Goal: Task Accomplishment & Management: Complete application form

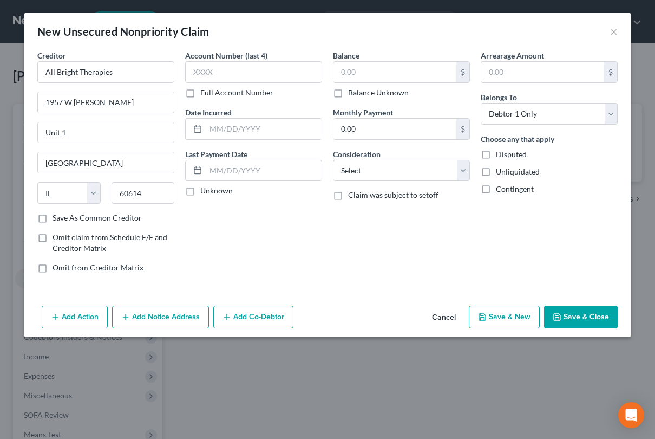
select select "14"
select select "0"
type input "60614"
click at [96, 272] on label "Omit from Creditor Matrix" at bounding box center [98, 267] width 91 height 11
click at [64, 269] on input "Omit from Creditor Matrix" at bounding box center [60, 265] width 7 height 7
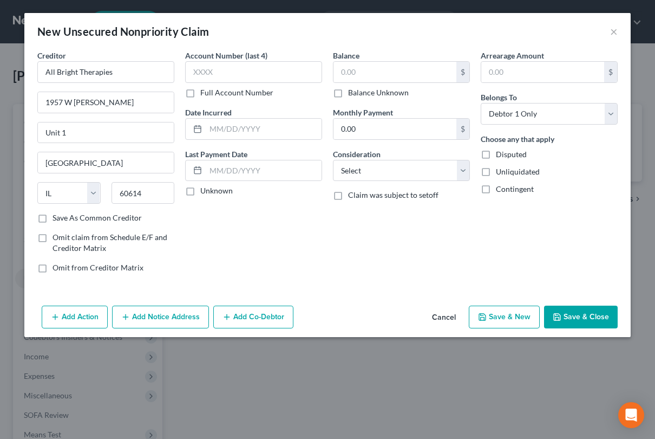
checkbox input "true"
click at [381, 71] on input "text" at bounding box center [395, 72] width 123 height 21
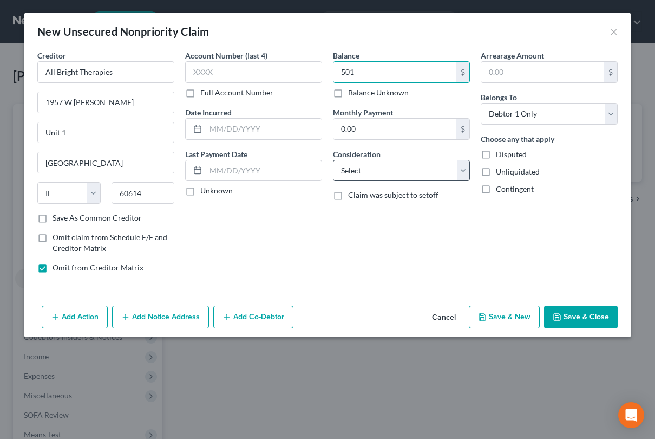
type input "501"
click at [432, 167] on select "Select Cable / Satellite Services Collection Agency Credit Card Debt Debt Couns…" at bounding box center [401, 171] width 137 height 22
select select "9"
click at [333, 160] on select "Select Cable / Satellite Services Collection Agency Credit Card Debt Debt Couns…" at bounding box center [401, 171] width 137 height 22
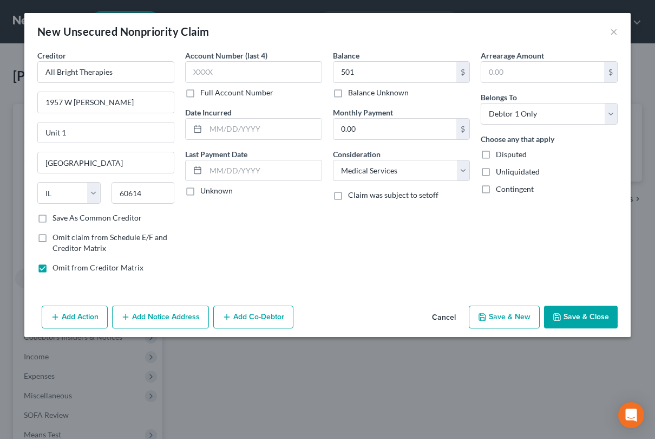
click at [590, 323] on button "Save & Close" at bounding box center [581, 316] width 74 height 23
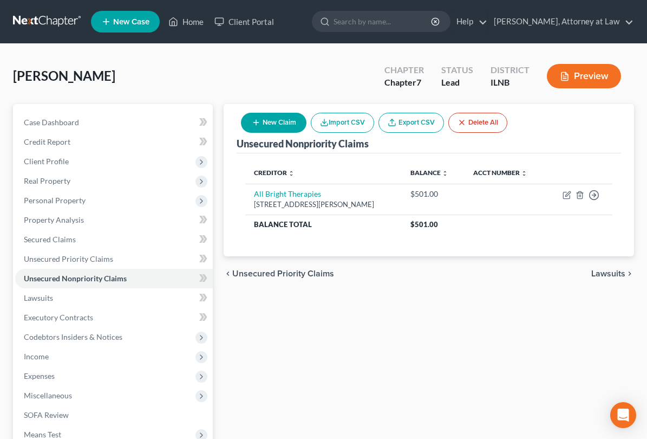
click at [260, 123] on icon "button" at bounding box center [256, 122] width 9 height 9
select select "0"
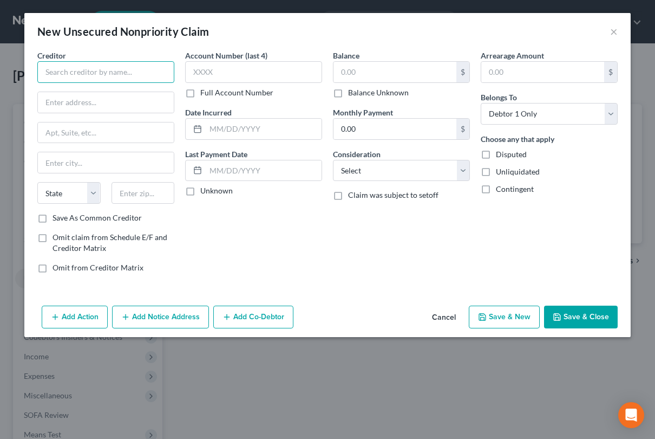
click at [70, 77] on input "text" at bounding box center [105, 72] width 137 height 22
type input "Pediatric Therapy Network"
click at [383, 70] on input "text" at bounding box center [395, 72] width 123 height 21
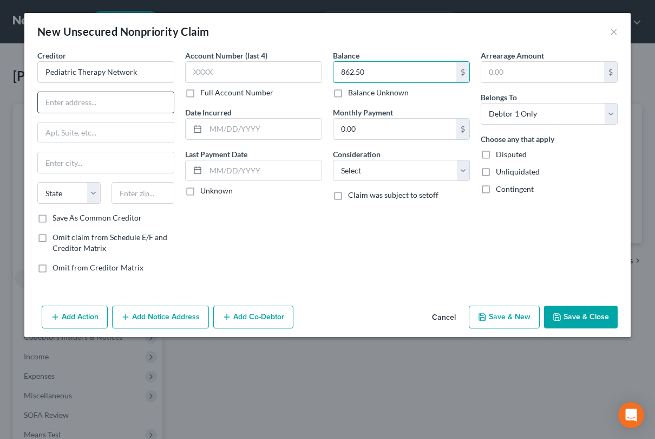
type input "862.50"
click at [97, 106] on input "text" at bounding box center [106, 102] width 136 height 21
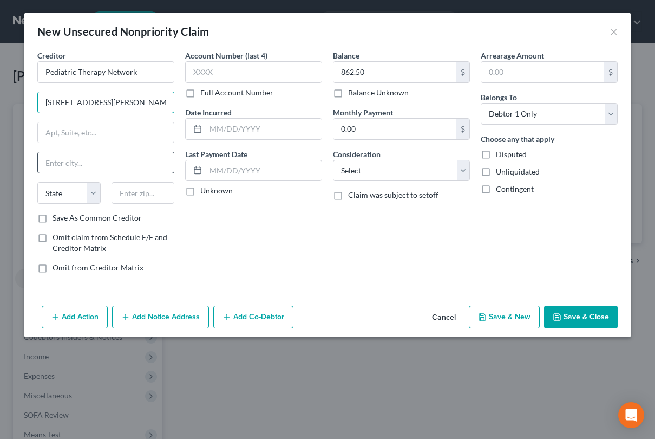
type input "[STREET_ADDRESS][PERSON_NAME]"
click at [94, 167] on input "text" at bounding box center [106, 162] width 136 height 21
type input "[GEOGRAPHIC_DATA]"
click at [73, 190] on select "State [US_STATE] AK AR AZ CA CO CT DE DC [GEOGRAPHIC_DATA] [GEOGRAPHIC_DATA] GU…" at bounding box center [68, 193] width 63 height 22
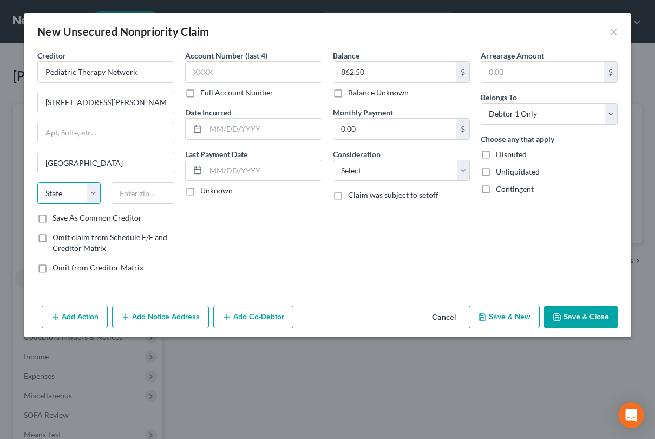
select select "14"
click at [37, 182] on select "State [US_STATE] AK AR AZ CA CO CT DE DC [GEOGRAPHIC_DATA] [GEOGRAPHIC_DATA] GU…" at bounding box center [68, 193] width 63 height 22
click at [140, 191] on input "text" at bounding box center [143, 193] width 63 height 22
type input "60614-1848"
click at [53, 213] on label "Save As Common Creditor" at bounding box center [97, 217] width 89 height 11
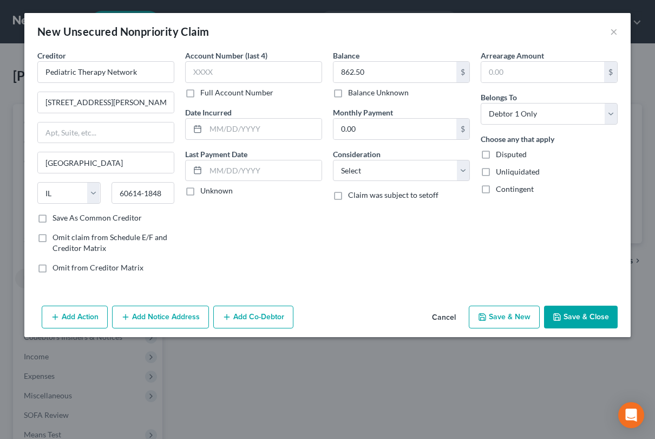
click at [57, 213] on input "Save As Common Creditor" at bounding box center [60, 215] width 7 height 7
click at [585, 312] on button "Save & Close" at bounding box center [581, 316] width 74 height 23
checkbox input "false"
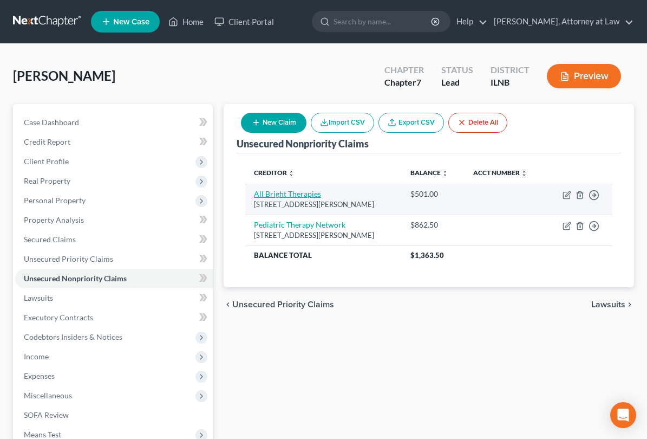
click at [254, 189] on link "All Bright Therapies" at bounding box center [287, 193] width 67 height 9
select select "14"
select select "9"
select select "0"
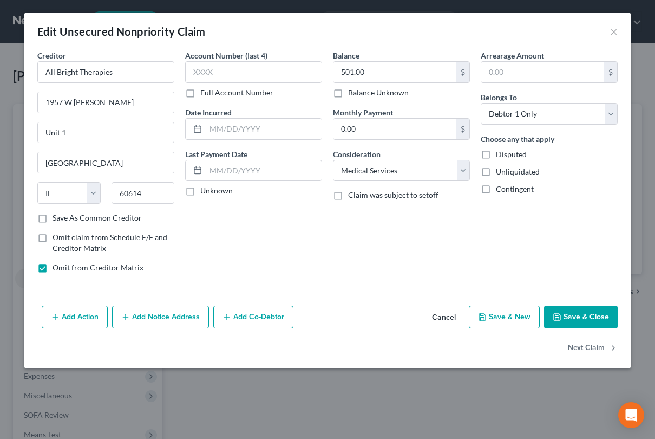
click at [53, 215] on label "Save As Common Creditor" at bounding box center [97, 217] width 89 height 11
click at [57, 215] on input "Save As Common Creditor" at bounding box center [60, 215] width 7 height 7
checkbox input "true"
click at [53, 271] on label "Omit from Creditor Matrix" at bounding box center [98, 267] width 91 height 11
click at [57, 269] on input "Omit from Creditor Matrix" at bounding box center [60, 265] width 7 height 7
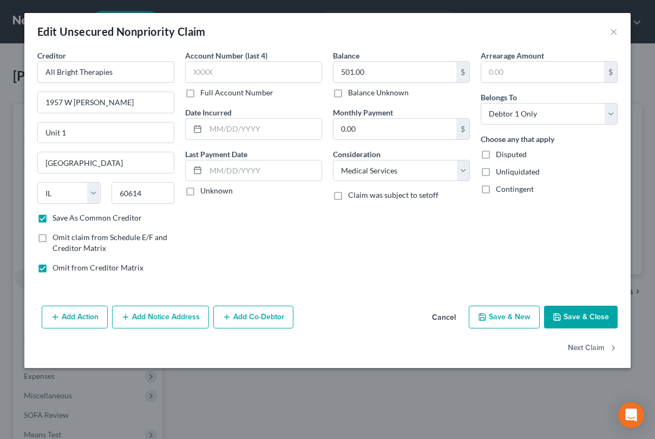
checkbox input "false"
click at [609, 315] on button "Save & Close" at bounding box center [581, 316] width 74 height 23
checkbox input "false"
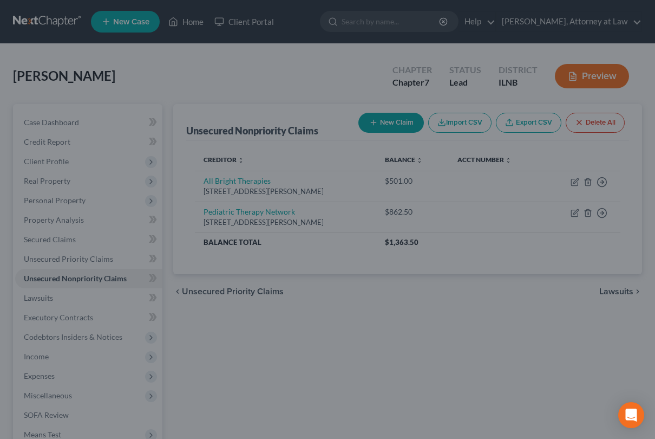
type input "0"
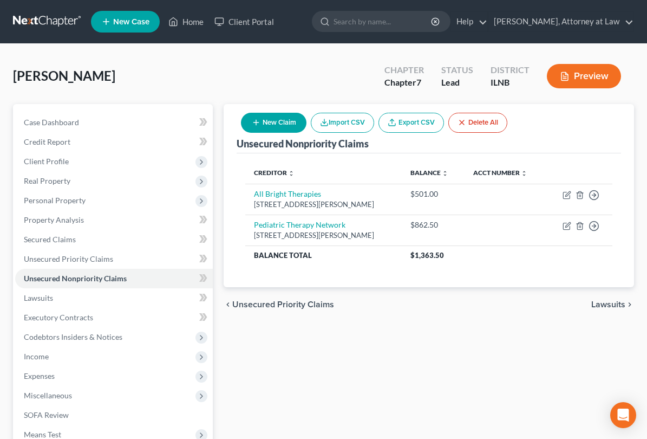
click at [306, 115] on button "New Claim" at bounding box center [274, 123] width 66 height 20
select select "0"
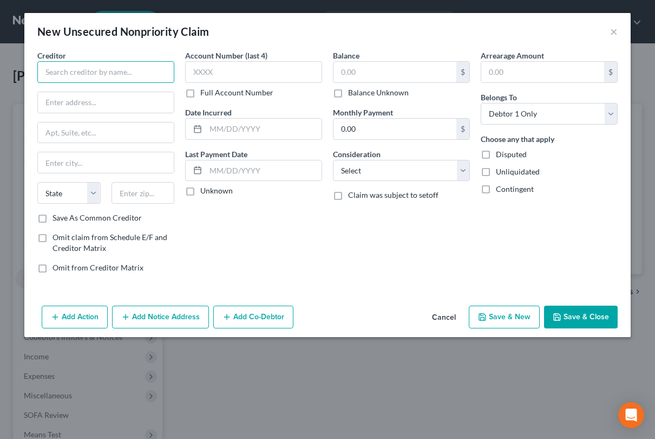
click at [82, 68] on input "text" at bounding box center [105, 72] width 137 height 22
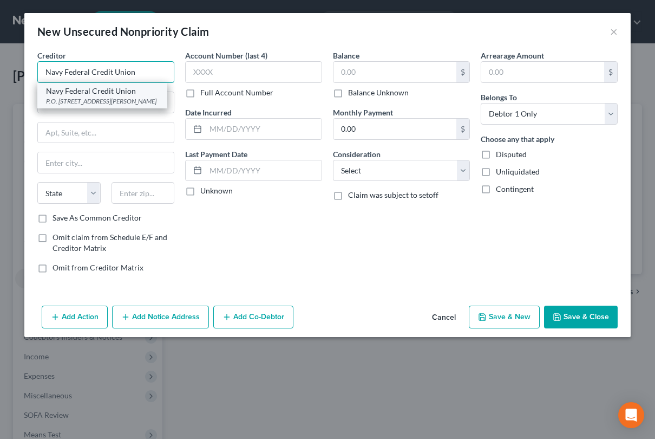
type input "Navy Federal Credit Union"
click at [121, 102] on div "P.O. [STREET_ADDRESS][PERSON_NAME]" at bounding box center [102, 100] width 113 height 9
type input "P.O. Box 3000"
type input "[PERSON_NAME]"
select select "48"
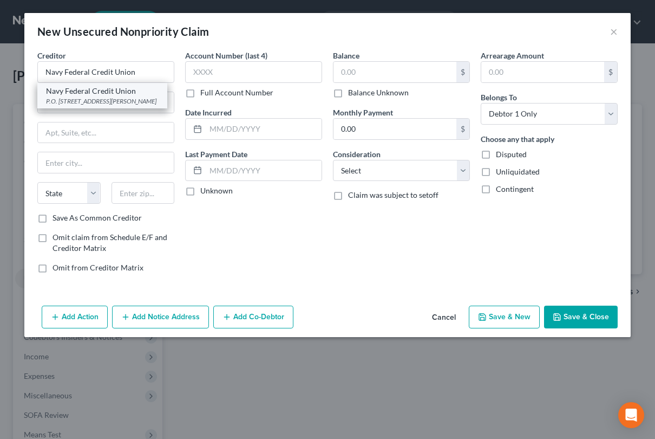
type input "22119-3000"
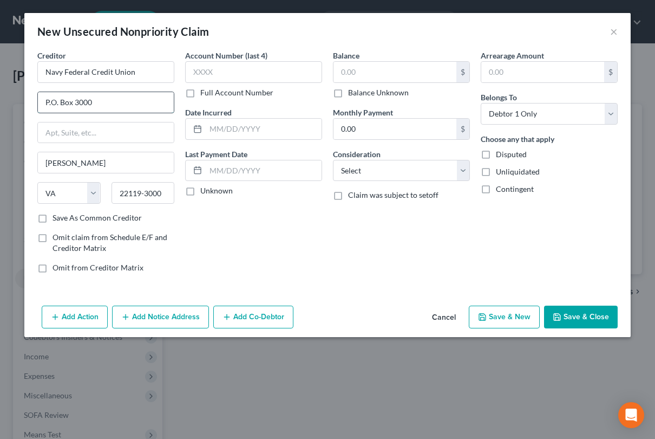
click at [81, 103] on input "P.O. Box 3000" at bounding box center [106, 102] width 136 height 21
type input "P.O. Box 300"
click at [151, 191] on input "22119-3000" at bounding box center [143, 193] width 63 height 22
type input "22119-3500"
click at [53, 221] on label "Save As Common Creditor" at bounding box center [97, 217] width 89 height 11
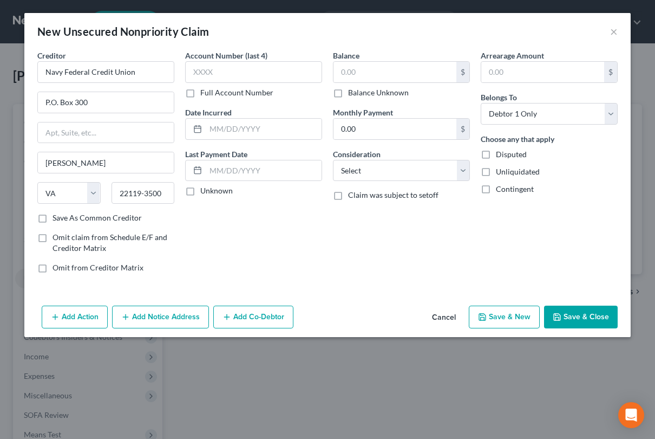
click at [57, 219] on input "Save As Common Creditor" at bounding box center [60, 215] width 7 height 7
checkbox input "true"
click at [381, 167] on select "Select Cable / Satellite Services Collection Agency Credit Card Debt Debt Couns…" at bounding box center [401, 171] width 137 height 22
select select "2"
click at [333, 160] on select "Select Cable / Satellite Services Collection Agency Credit Card Debt Debt Couns…" at bounding box center [401, 171] width 137 height 22
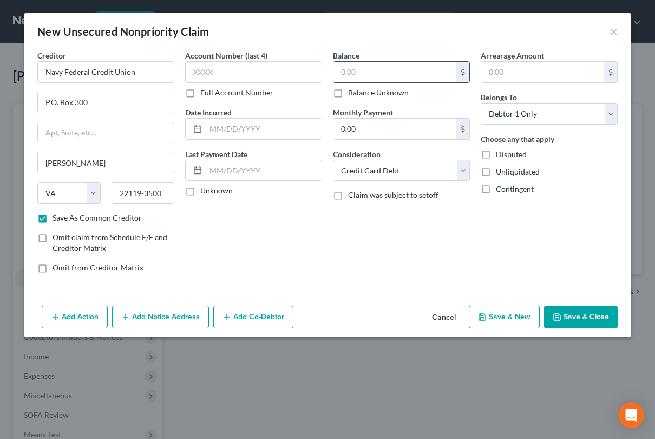
click at [367, 75] on input "text" at bounding box center [395, 72] width 123 height 21
type input "3,543"
click at [253, 70] on input "text" at bounding box center [253, 72] width 137 height 22
type input "3773"
click at [589, 316] on button "Save & Close" at bounding box center [581, 316] width 74 height 23
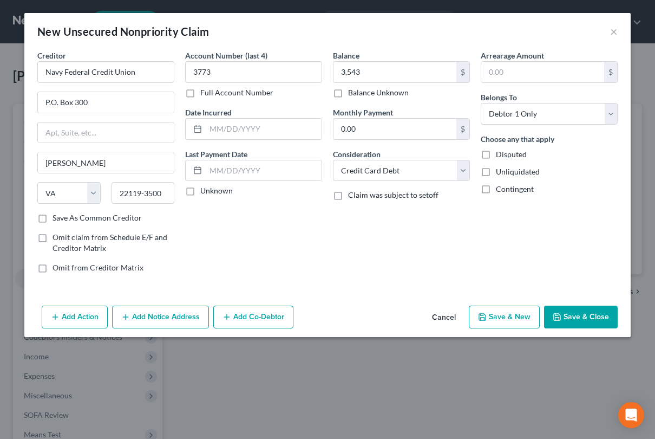
checkbox input "false"
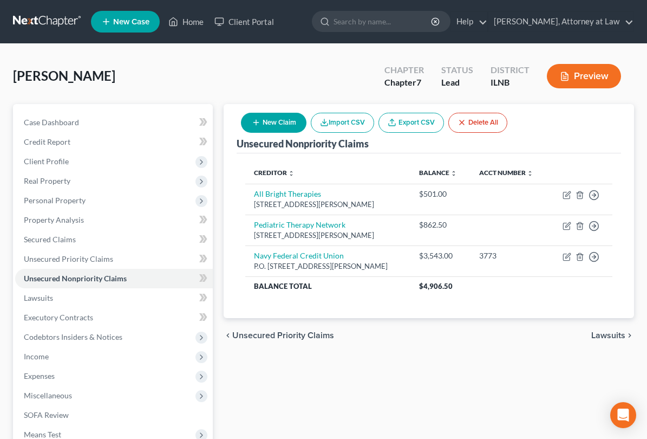
click at [306, 121] on button "New Claim" at bounding box center [274, 123] width 66 height 20
select select "0"
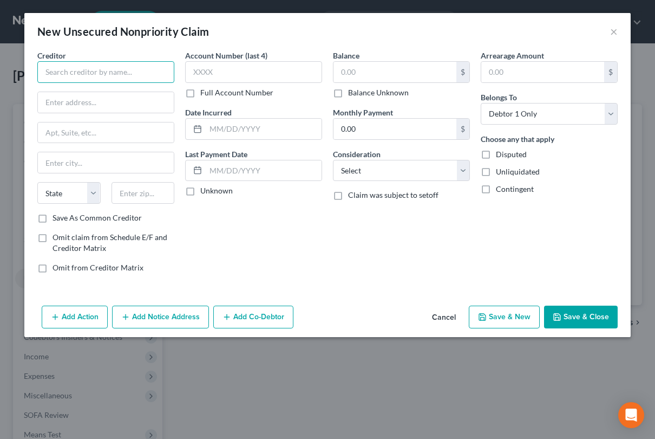
click at [55, 73] on input "text" at bounding box center [105, 72] width 137 height 22
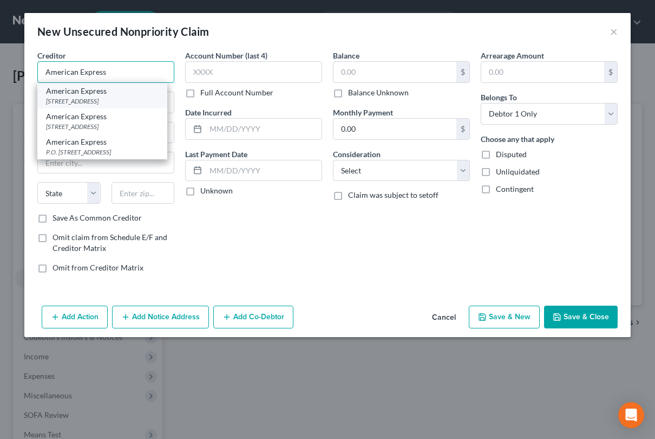
type input "American Express"
click at [145, 106] on div "[STREET_ADDRESS]" at bounding box center [102, 100] width 113 height 9
type input "PO Box 6031"
type input "[PERSON_NAME] Stream"
select select "14"
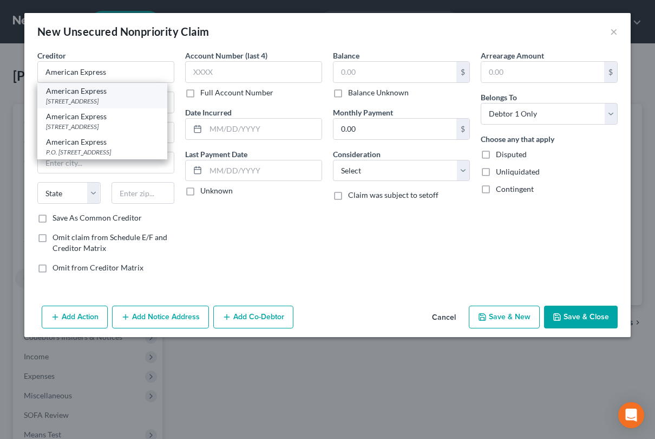
type input "60197-6031"
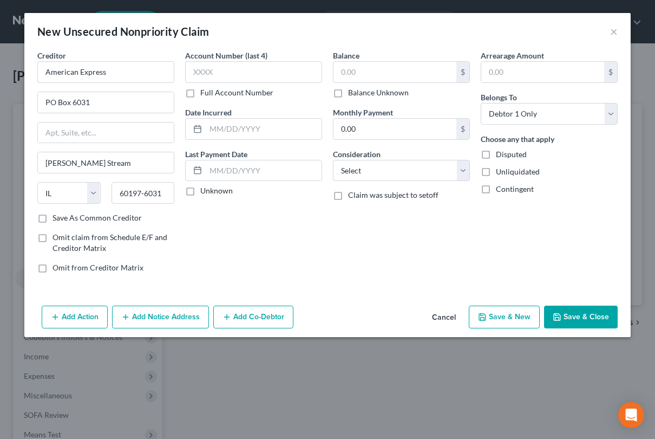
click at [53, 218] on label "Save As Common Creditor" at bounding box center [97, 217] width 89 height 11
click at [57, 218] on input "Save As Common Creditor" at bounding box center [60, 215] width 7 height 7
checkbox input "true"
click at [265, 73] on input "text" at bounding box center [253, 72] width 137 height 22
type input "1005"
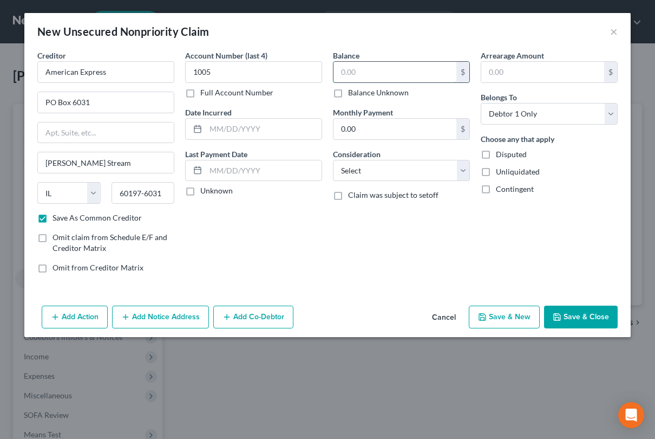
click at [357, 79] on input "text" at bounding box center [395, 72] width 123 height 21
type input "8,653.94"
click at [400, 185] on div "Balance 8,653.94 $ Balance Unknown Balance Undetermined 8,653.94 $ Balance Unkn…" at bounding box center [402, 166] width 148 height 232
click at [410, 178] on select "Select Cable / Satellite Services Collection Agency Credit Card Debt Debt Couns…" at bounding box center [401, 171] width 137 height 22
select select "2"
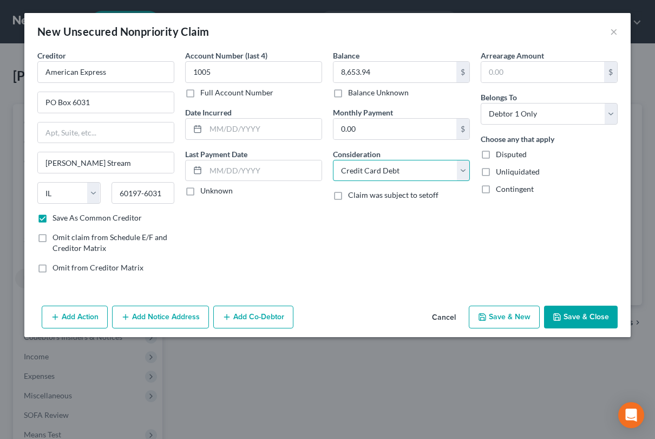
click at [333, 160] on select "Select Cable / Satellite Services Collection Agency Credit Card Debt Debt Couns…" at bounding box center [401, 171] width 137 height 22
click at [595, 321] on button "Save & Close" at bounding box center [581, 316] width 74 height 23
checkbox input "false"
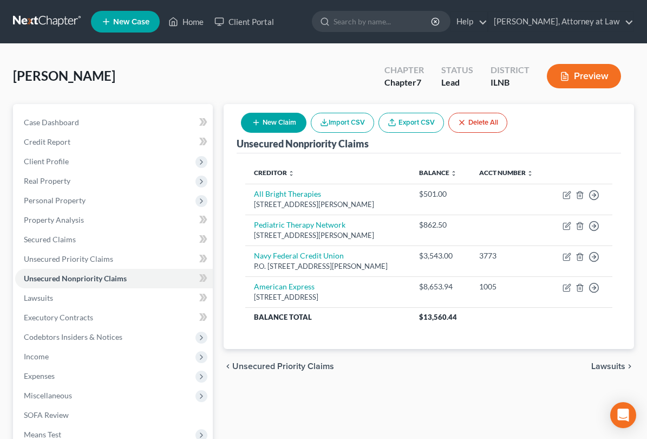
click at [306, 117] on button "New Claim" at bounding box center [274, 123] width 66 height 20
select select "0"
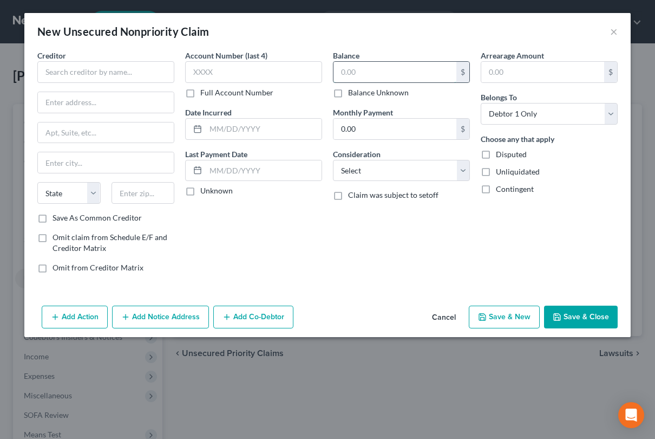
click at [362, 70] on input "text" at bounding box center [395, 72] width 123 height 21
type input "14,253.41"
click at [87, 74] on input "text" at bounding box center [105, 72] width 137 height 22
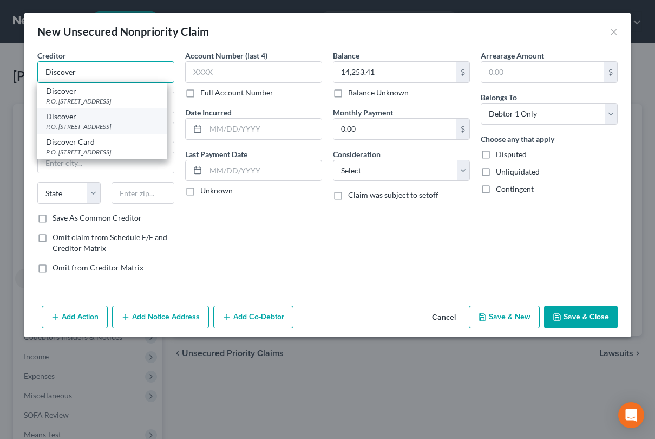
type input "Discover"
click at [106, 131] on div "P.O. [STREET_ADDRESS]" at bounding box center [102, 126] width 113 height 9
type input "P.O. Box 6103"
type input "[PERSON_NAME] Stream"
select select "14"
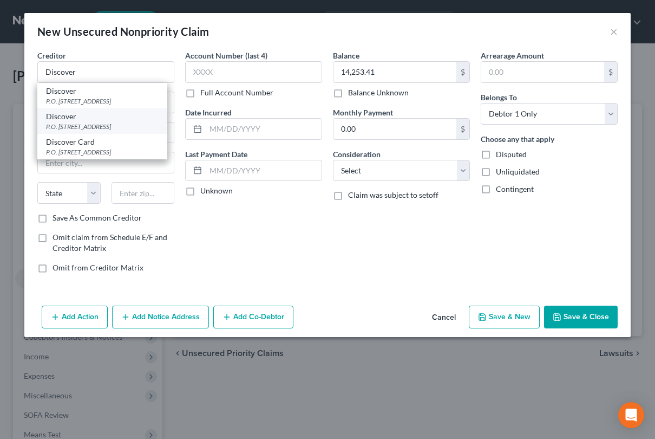
type input "60197-6103"
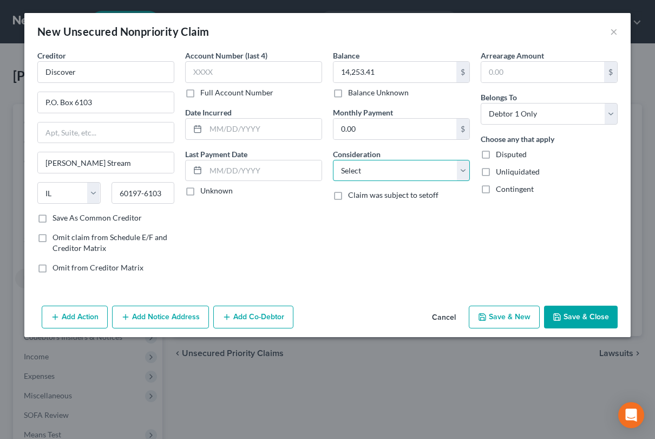
click at [389, 172] on select "Select Cable / Satellite Services Collection Agency Credit Card Debt Debt Couns…" at bounding box center [401, 171] width 137 height 22
select select "2"
click at [333, 160] on select "Select Cable / Satellite Services Collection Agency Credit Card Debt Debt Couns…" at bounding box center [401, 171] width 137 height 22
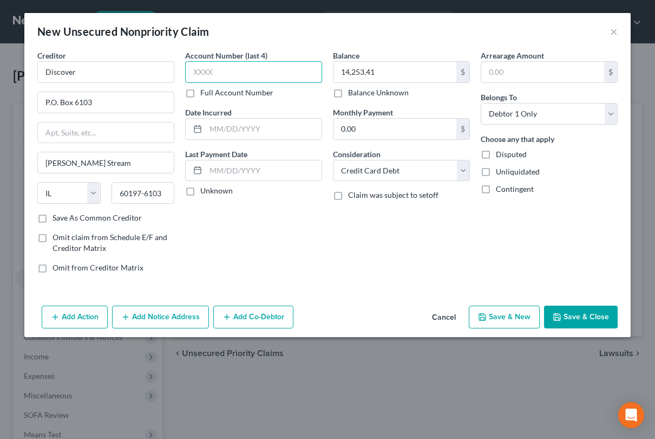
click at [244, 82] on input "text" at bounding box center [253, 72] width 137 height 22
type input "1605"
click at [53, 219] on label "Save As Common Creditor" at bounding box center [97, 217] width 89 height 11
click at [57, 219] on input "Save As Common Creditor" at bounding box center [60, 215] width 7 height 7
click at [614, 319] on button "Save & Close" at bounding box center [581, 316] width 74 height 23
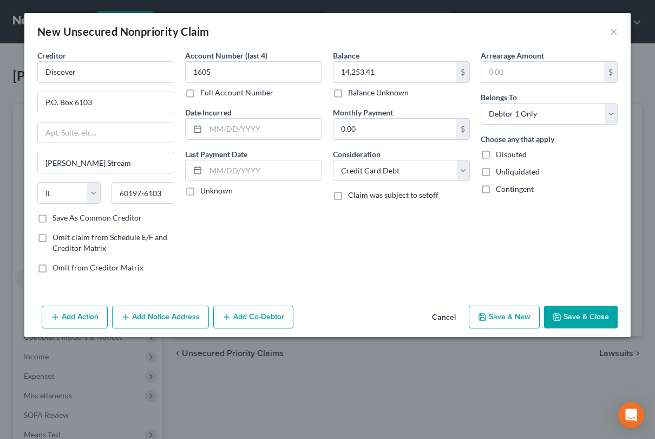
checkbox input "false"
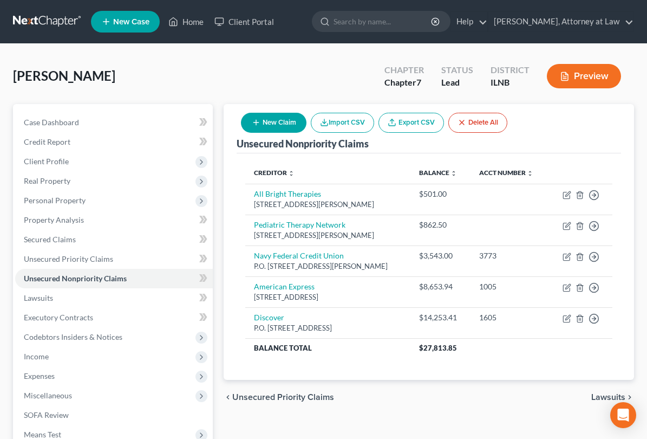
click at [306, 120] on button "New Claim" at bounding box center [274, 123] width 66 height 20
select select "0"
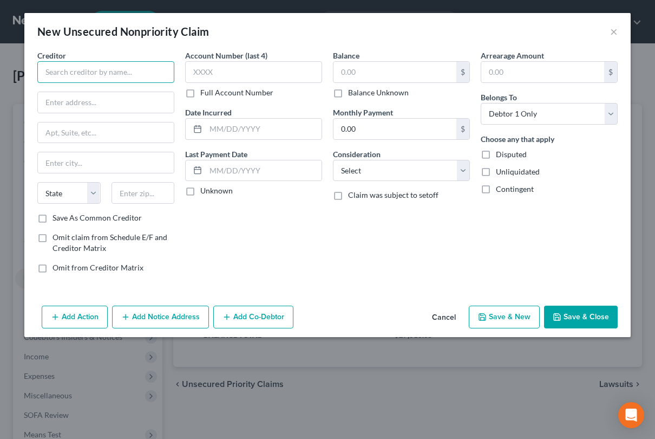
click at [147, 77] on input "text" at bounding box center [105, 72] width 137 height 22
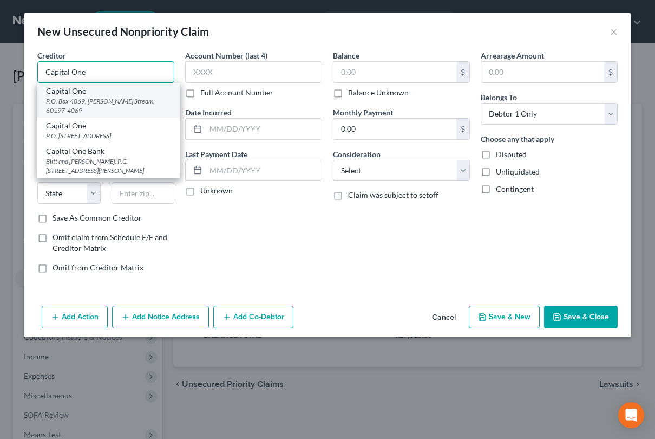
type input "Capital One"
click at [131, 91] on div "Capital One" at bounding box center [108, 91] width 125 height 11
type input "P.O. Box 4069"
type input "[PERSON_NAME] Stream"
type input "60197-4069"
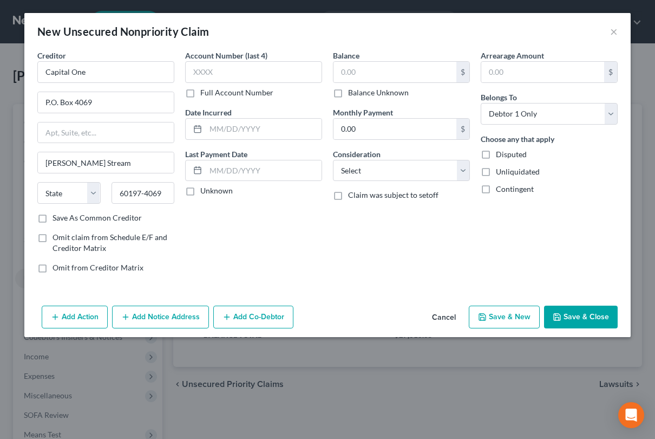
click at [53, 217] on label "Save As Common Creditor" at bounding box center [97, 217] width 89 height 11
click at [57, 217] on input "Save As Common Creditor" at bounding box center [60, 215] width 7 height 7
checkbox input "true"
click at [292, 72] on input "text" at bounding box center [253, 72] width 137 height 22
click at [292, 72] on input "9417" at bounding box center [253, 72] width 137 height 22
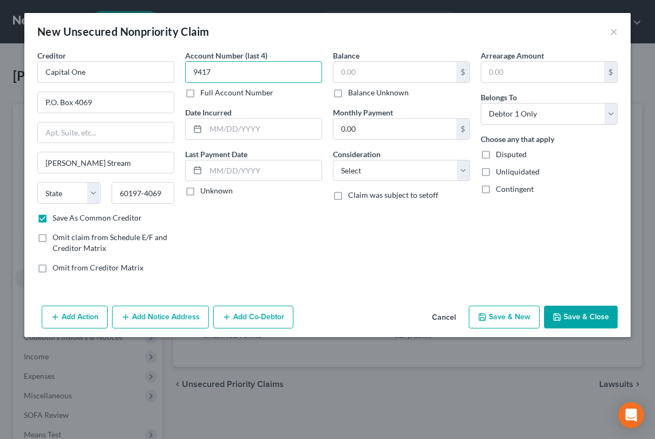
type input "9417"
click at [309, 60] on div "Account Number (last 4) 9417 Full Account Number" at bounding box center [253, 74] width 137 height 48
click at [387, 72] on input "text" at bounding box center [395, 72] width 123 height 21
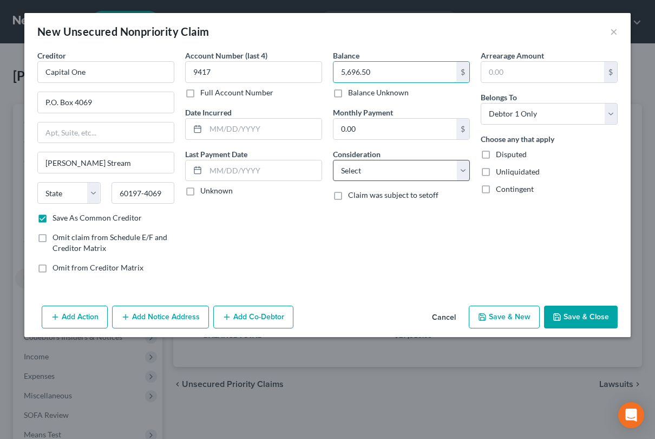
type input "5,696.50"
click at [439, 161] on select "Select Cable / Satellite Services Collection Agency Credit Card Debt Debt Couns…" at bounding box center [401, 171] width 137 height 22
select select "2"
click at [333, 160] on select "Select Cable / Satellite Services Collection Agency Credit Card Debt Debt Couns…" at bounding box center [401, 171] width 137 height 22
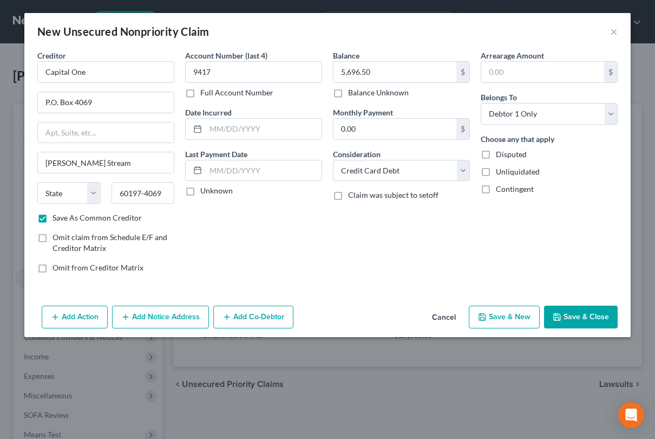
click at [607, 309] on button "Save & Close" at bounding box center [581, 316] width 74 height 23
checkbox input "false"
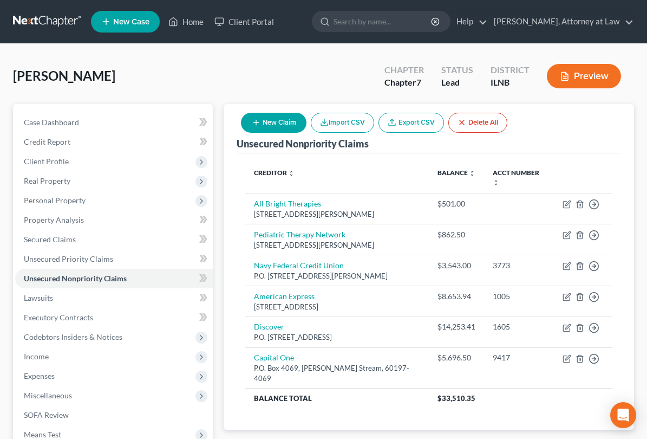
click at [306, 114] on button "New Claim" at bounding box center [274, 123] width 66 height 20
select select "0"
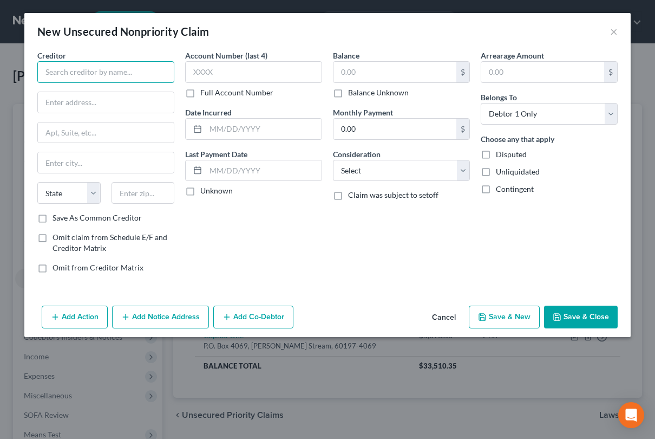
click at [89, 69] on input "text" at bounding box center [105, 72] width 137 height 22
type input "Chase Sapphire"
click at [93, 97] on input "text" at bounding box center [106, 102] width 136 height 21
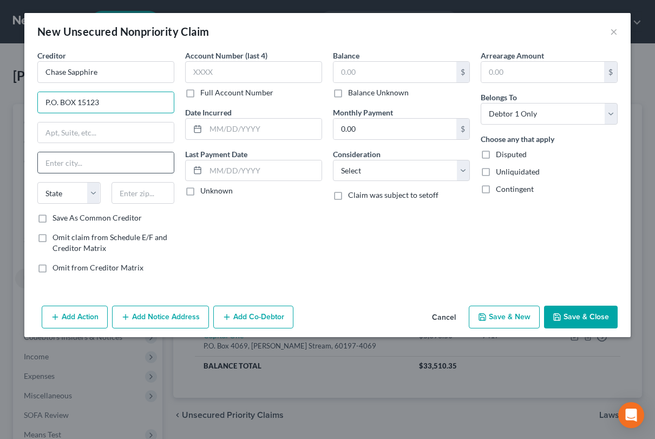
type input "P.O. BOX 15123"
click at [76, 167] on input "text" at bounding box center [106, 162] width 136 height 21
type input "Wilmington"
click at [91, 186] on select "State [US_STATE] AK AR AZ CA CO CT DE DC [GEOGRAPHIC_DATA] [GEOGRAPHIC_DATA] GU…" at bounding box center [68, 193] width 63 height 22
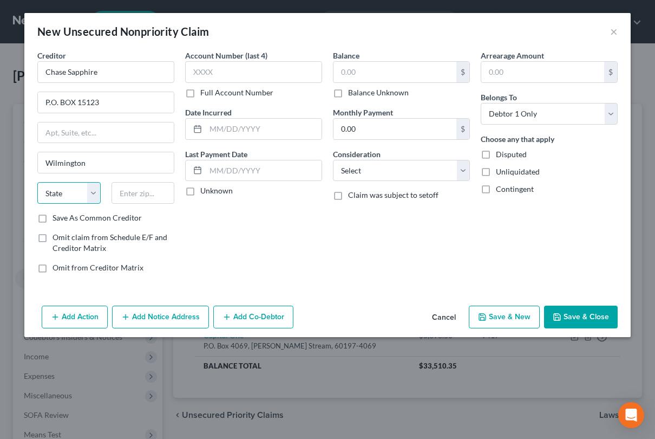
select select "7"
click at [37, 182] on select "State [US_STATE] AK AR AZ CA CO CT DE DC [GEOGRAPHIC_DATA] [GEOGRAPHIC_DATA] GU…" at bounding box center [68, 193] width 63 height 22
click at [164, 195] on input "text" at bounding box center [143, 193] width 63 height 22
type input "19850-5123"
click at [53, 218] on label "Save As Common Creditor" at bounding box center [97, 217] width 89 height 11
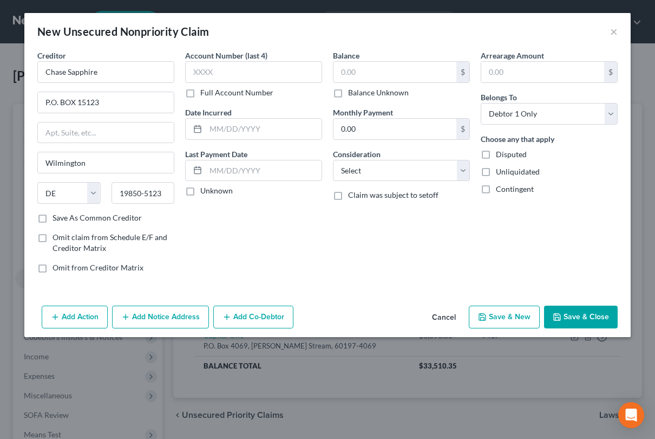
click at [57, 218] on input "Save As Common Creditor" at bounding box center [60, 215] width 7 height 7
checkbox input "true"
click at [277, 75] on input "text" at bounding box center [253, 72] width 137 height 22
type input "1079"
click at [425, 75] on input "text" at bounding box center [395, 72] width 123 height 21
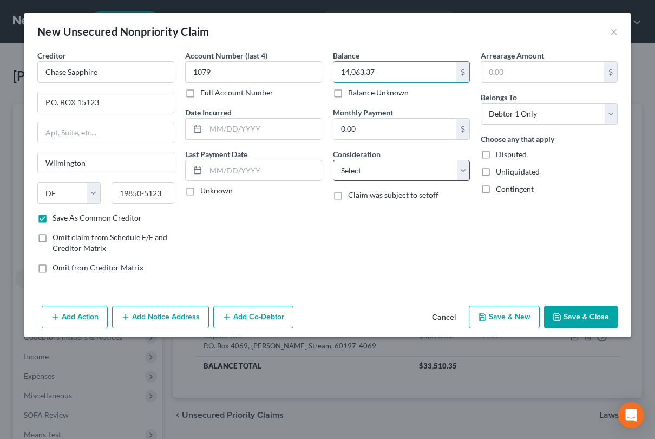
type input "14,063.37"
click at [403, 169] on select "Select Cable / Satellite Services Collection Agency Credit Card Debt Debt Couns…" at bounding box center [401, 171] width 137 height 22
select select "2"
click at [333, 160] on select "Select Cable / Satellite Services Collection Agency Credit Card Debt Debt Couns…" at bounding box center [401, 171] width 137 height 22
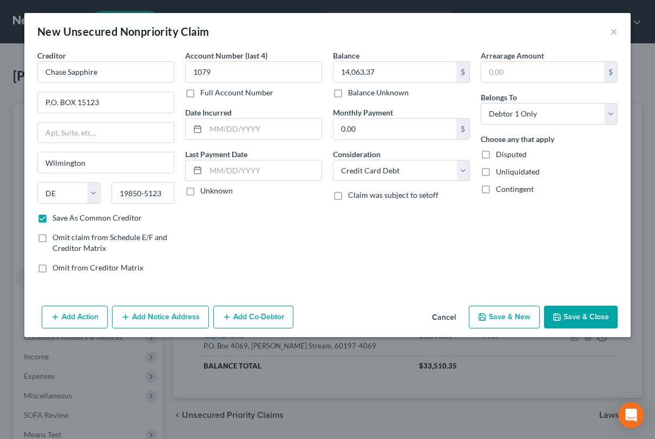
drag, startPoint x: 596, startPoint y: 322, endPoint x: 615, endPoint y: 318, distance: 19.3
click at [615, 318] on button "Save & Close" at bounding box center [581, 316] width 74 height 23
checkbox input "false"
